Goal: Task Accomplishment & Management: Use online tool/utility

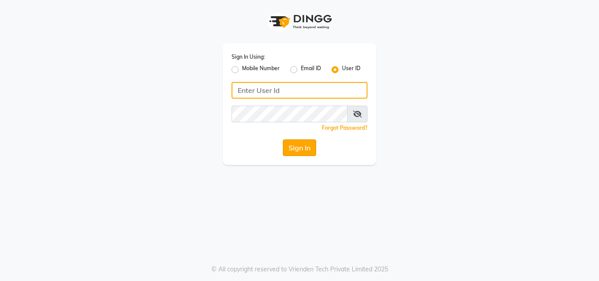
type input "[EMAIL_ADDRESS][DOMAIN_NAME]"
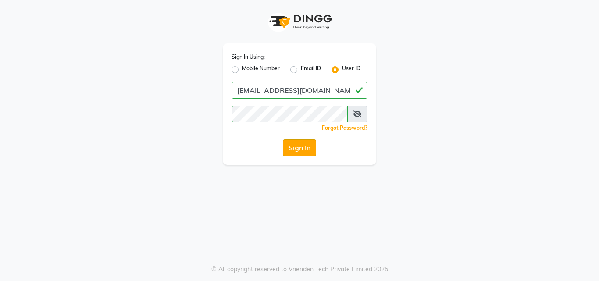
click at [285, 142] on button "Sign In" at bounding box center [299, 147] width 33 height 17
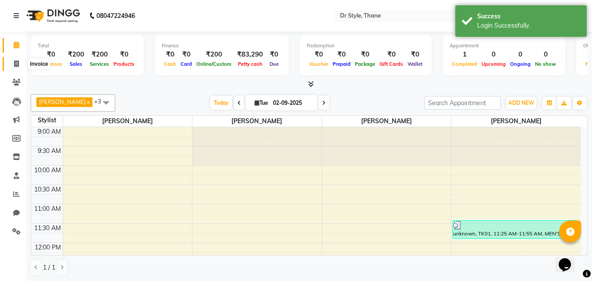
click at [17, 64] on icon at bounding box center [16, 64] width 5 height 7
select select "service"
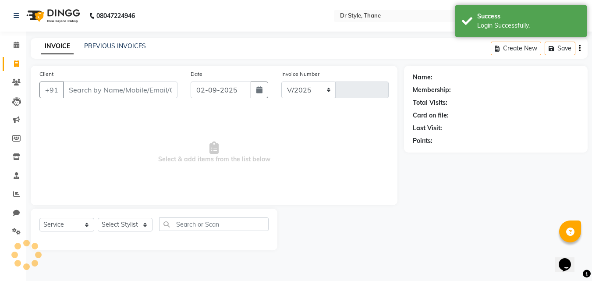
select select "7832"
type input "1111"
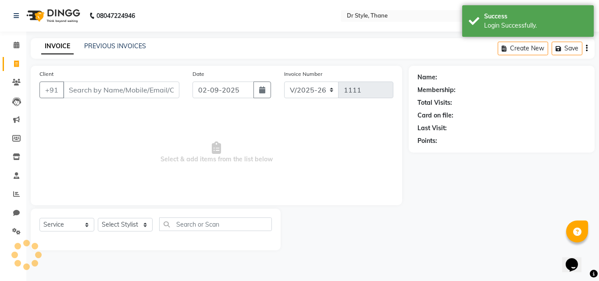
click at [102, 86] on input "Client" at bounding box center [121, 90] width 116 height 17
type input "7"
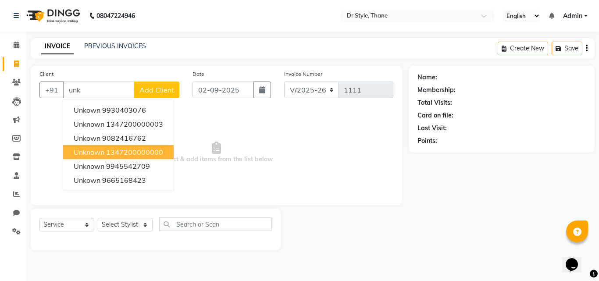
click at [107, 152] on ngb-highlight "1347200000000" at bounding box center [134, 152] width 57 height 9
type input "1347200000000"
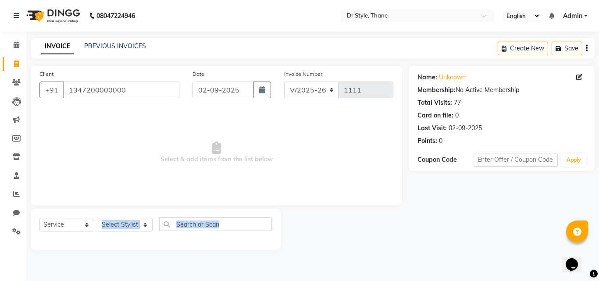
drag, startPoint x: 102, startPoint y: 244, endPoint x: 106, endPoint y: 262, distance: 18.8
click at [104, 261] on main "INVOICE PREVIOUS INVOICES Create New Save Client [PHONE_NUMBER] Date [DATE] Inv…" at bounding box center [312, 150] width 573 height 225
click at [120, 223] on select "Select Stylist [PERSON_NAME] [PERSON_NAME] [PERSON_NAME] [PERSON_NAME] [PERSON_…" at bounding box center [125, 225] width 55 height 14
select select "80995"
click at [98, 218] on select "Select Stylist [PERSON_NAME] [PERSON_NAME] [PERSON_NAME] [PERSON_NAME] [PERSON_…" at bounding box center [125, 225] width 55 height 14
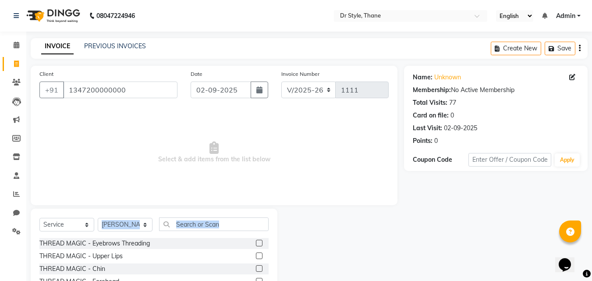
click at [189, 231] on div "Select Service Product Membership Package Voucher Prepaid Gift Card Select Styl…" at bounding box center [153, 227] width 229 height 21
click at [189, 224] on input "text" at bounding box center [214, 224] width 110 height 14
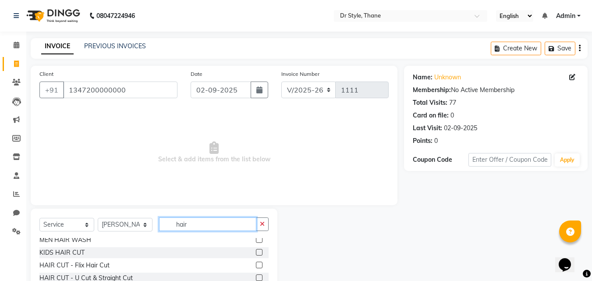
scroll to position [44, 0]
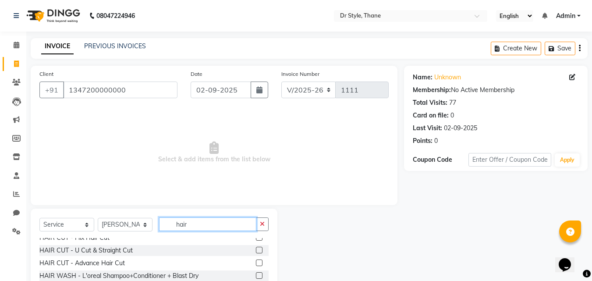
type input "hair"
click at [256, 249] on label at bounding box center [259, 250] width 7 height 7
click at [256, 249] on input "checkbox" at bounding box center [259, 251] width 6 height 6
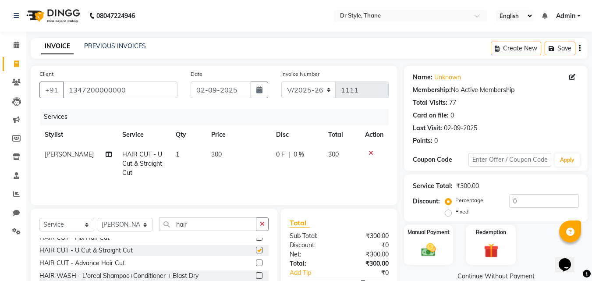
checkbox input "false"
drag, startPoint x: 407, startPoint y: 252, endPoint x: 457, endPoint y: 251, distance: 50.0
click at [406, 252] on div "Manual Payment" at bounding box center [428, 245] width 49 height 40
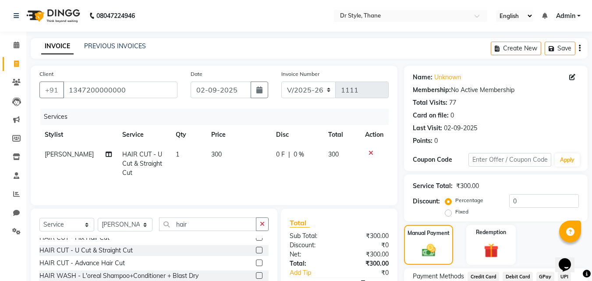
scroll to position [71, 0]
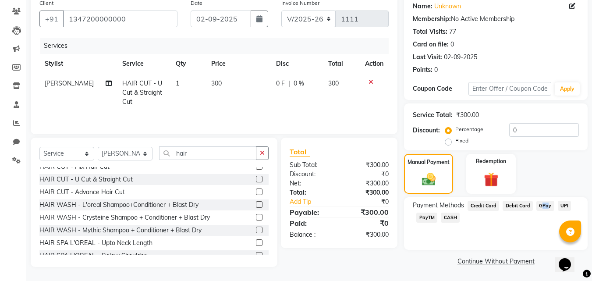
drag, startPoint x: 546, startPoint y: 195, endPoint x: 543, endPoint y: 204, distance: 10.3
click at [543, 204] on div "Name: Unknown Membership: No Active Membership Total Visits: 77 Card on file: 0…" at bounding box center [499, 131] width 190 height 273
click at [542, 205] on span "GPay" at bounding box center [546, 206] width 18 height 10
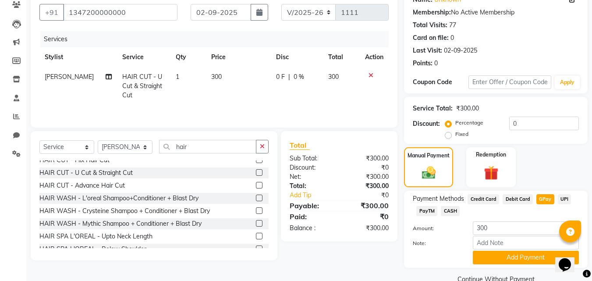
scroll to position [96, 0]
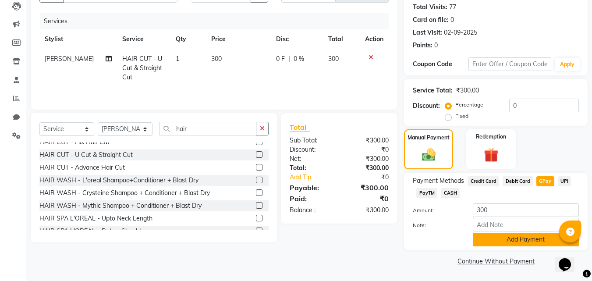
click at [528, 242] on button "Add Payment" at bounding box center [526, 240] width 106 height 14
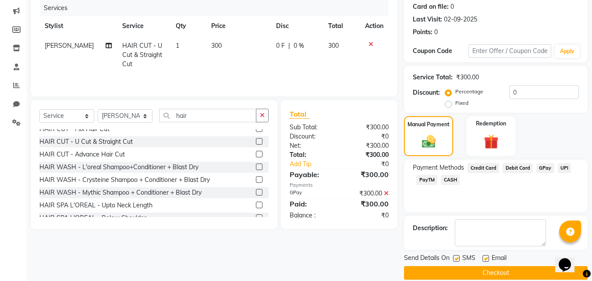
scroll to position [121, 0]
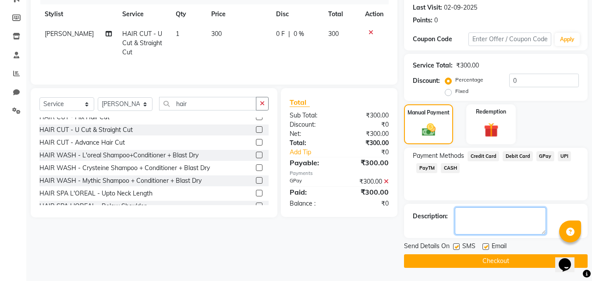
click at [542, 231] on textarea at bounding box center [500, 220] width 91 height 27
click at [531, 257] on button "Checkout" at bounding box center [496, 261] width 184 height 14
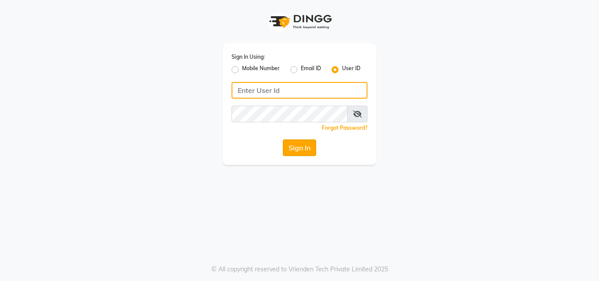
type input "[EMAIL_ADDRESS][DOMAIN_NAME]"
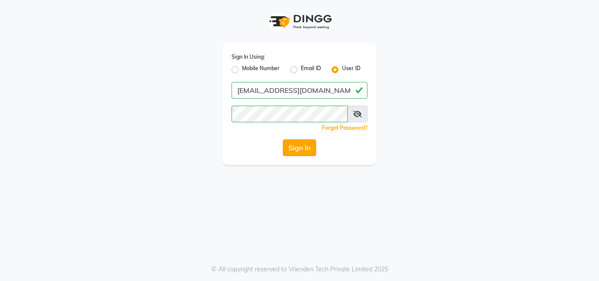
click at [294, 150] on button "Sign In" at bounding box center [299, 147] width 33 height 17
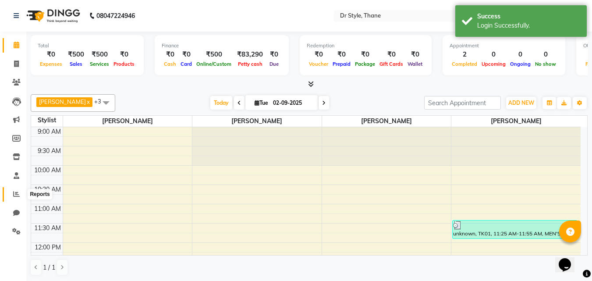
click at [18, 196] on icon at bounding box center [16, 194] width 7 height 7
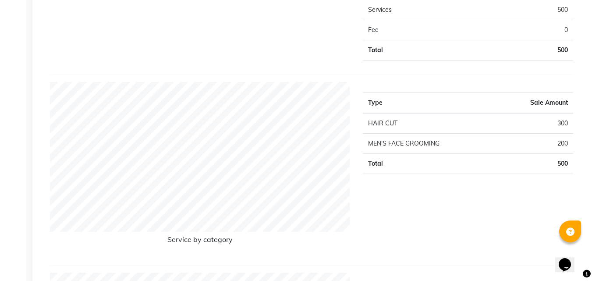
scroll to position [719, 0]
